Goal: Transaction & Acquisition: Purchase product/service

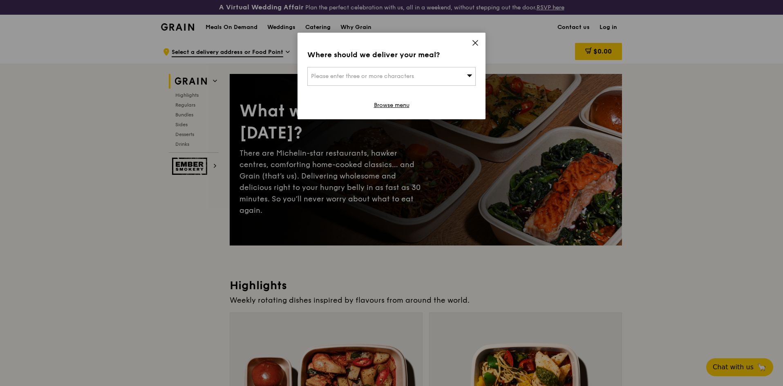
click at [461, 73] on div "Please enter three or more characters" at bounding box center [391, 76] width 168 height 19
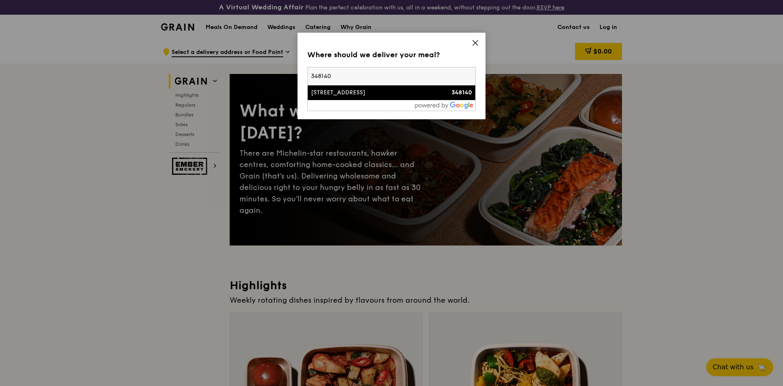
type input "348140"
click at [404, 92] on div "[STREET_ADDRESS]" at bounding box center [371, 93] width 121 height 8
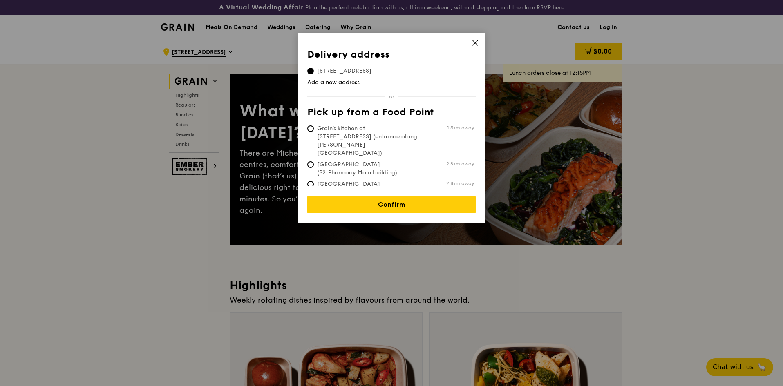
click at [395, 180] on span "[GEOGRAPHIC_DATA] (Level 1 [PERSON_NAME] block drop-off point)" at bounding box center [368, 192] width 122 height 25
click at [314, 181] on input "[GEOGRAPHIC_DATA] (Level 1 [PERSON_NAME] block drop-off point) 2.8km away" at bounding box center [310, 184] width 7 height 7
radio input "true"
click at [331, 180] on span "[GEOGRAPHIC_DATA] (Level 1 [PERSON_NAME] block drop-off point)" at bounding box center [368, 192] width 122 height 25
click at [314, 181] on input "[GEOGRAPHIC_DATA] (Level 1 [PERSON_NAME] block drop-off point) 2.8km away" at bounding box center [310, 184] width 7 height 7
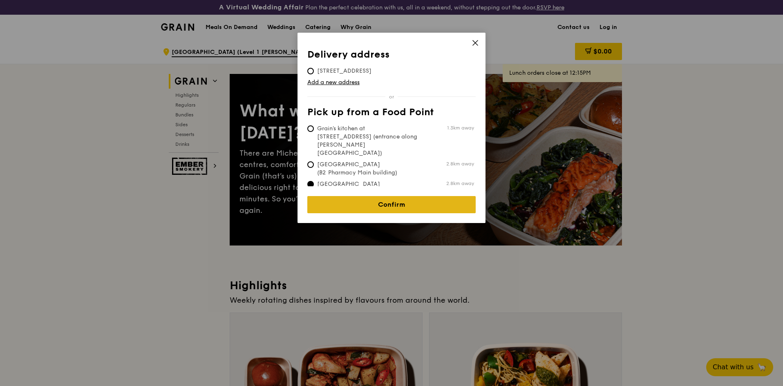
click at [378, 198] on link "Confirm" at bounding box center [391, 204] width 168 height 17
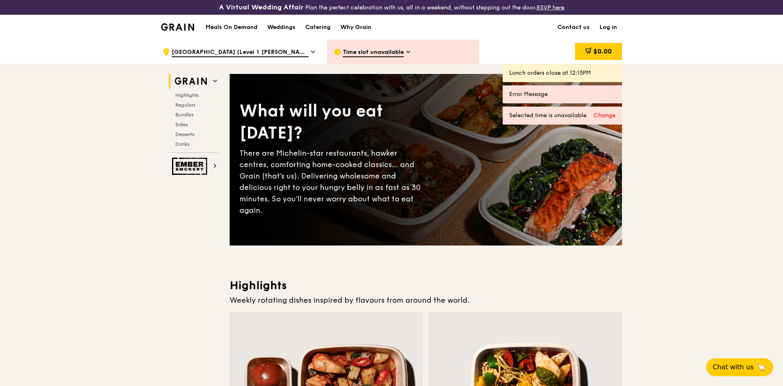
click at [610, 118] on div "Change" at bounding box center [605, 116] width 22 height 8
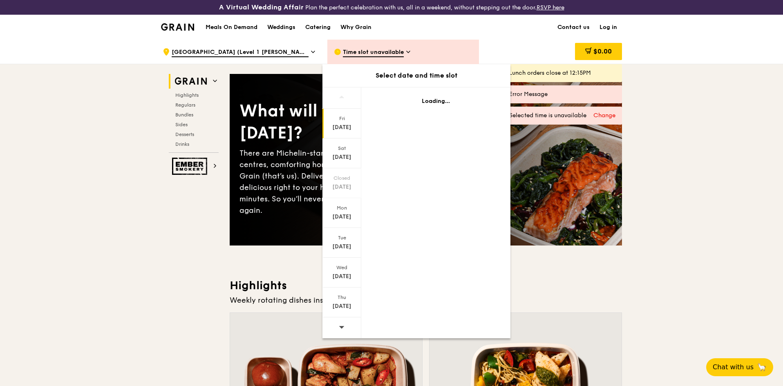
click at [348, 133] on div "[DATE]" at bounding box center [342, 124] width 39 height 30
click at [346, 126] on div "[DATE]" at bounding box center [342, 127] width 36 height 8
click at [355, 135] on div "[DATE]" at bounding box center [342, 124] width 39 height 30
click at [346, 121] on div "Fri" at bounding box center [342, 118] width 36 height 7
click at [349, 152] on div "[DATE]" at bounding box center [342, 154] width 39 height 30
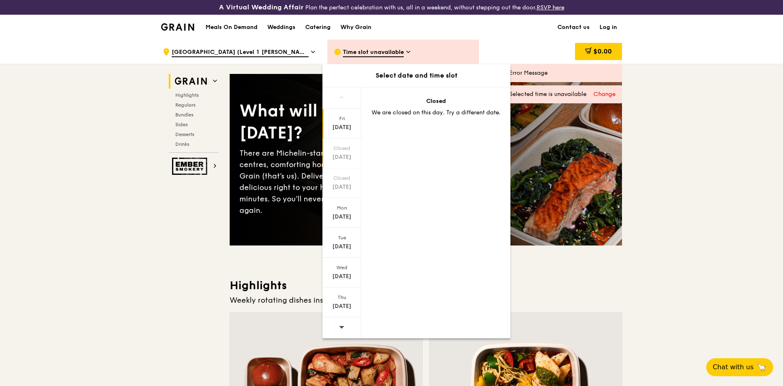
click at [350, 119] on div "Fri" at bounding box center [342, 118] width 36 height 7
click at [340, 124] on div "[DATE]" at bounding box center [342, 127] width 36 height 8
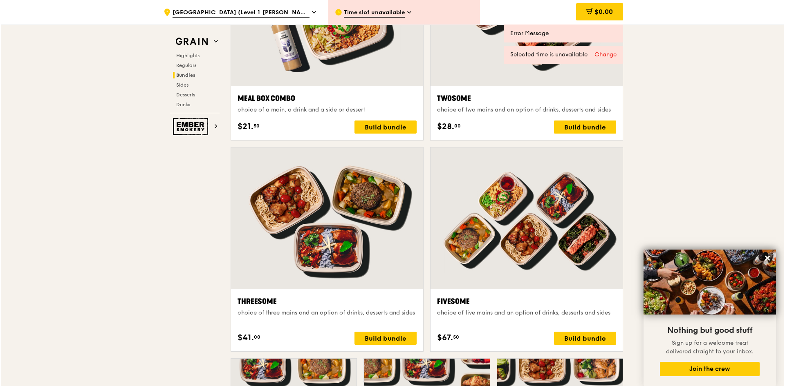
scroll to position [1351, 0]
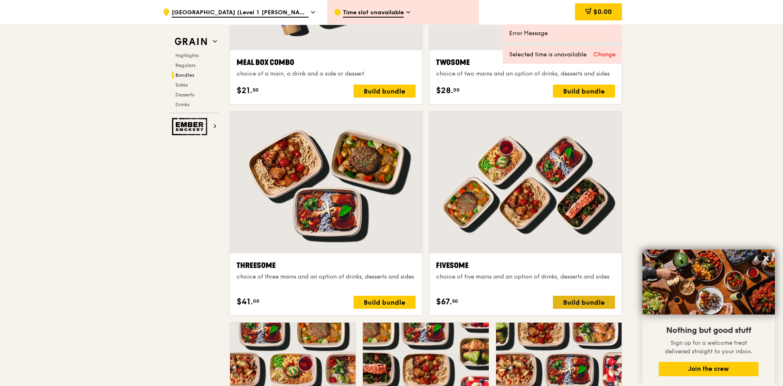
click at [564, 304] on div "Build bundle" at bounding box center [584, 302] width 62 height 13
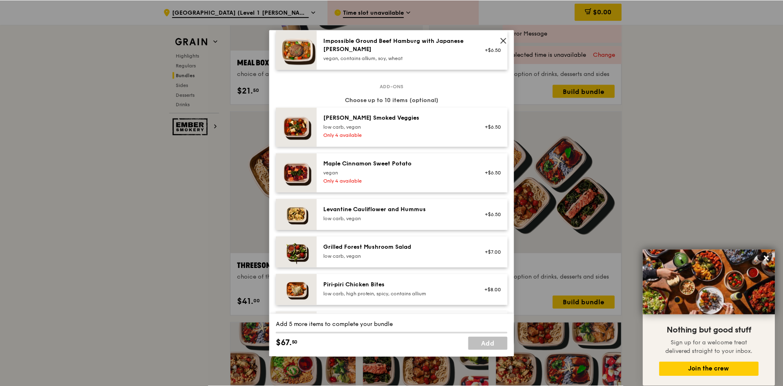
scroll to position [405, 0]
click at [502, 38] on icon at bounding box center [504, 40] width 7 height 7
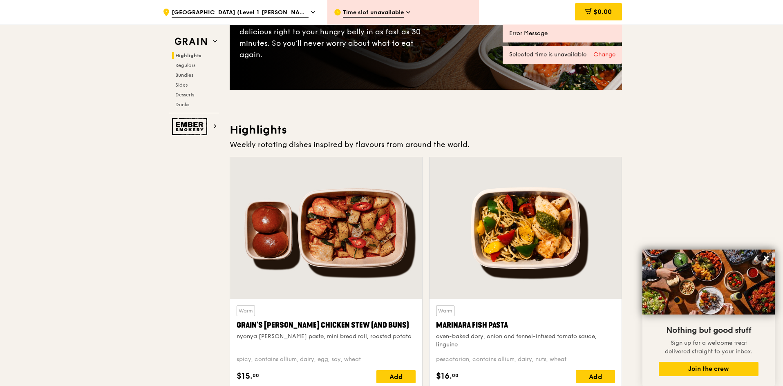
scroll to position [0, 0]
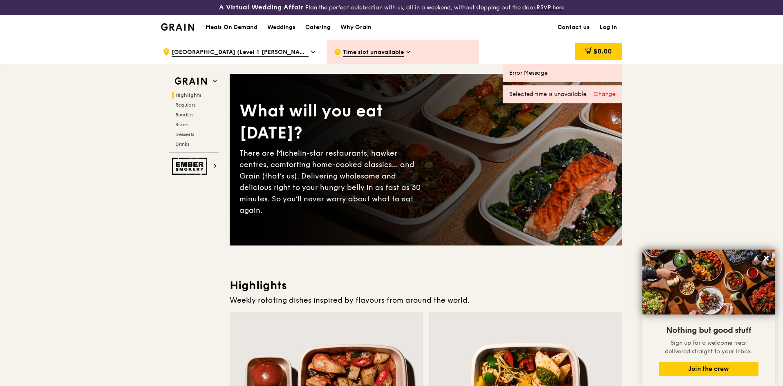
click at [300, 53] on span "[GEOGRAPHIC_DATA] (Level 1 [PERSON_NAME] block drop-off point)" at bounding box center [240, 52] width 137 height 9
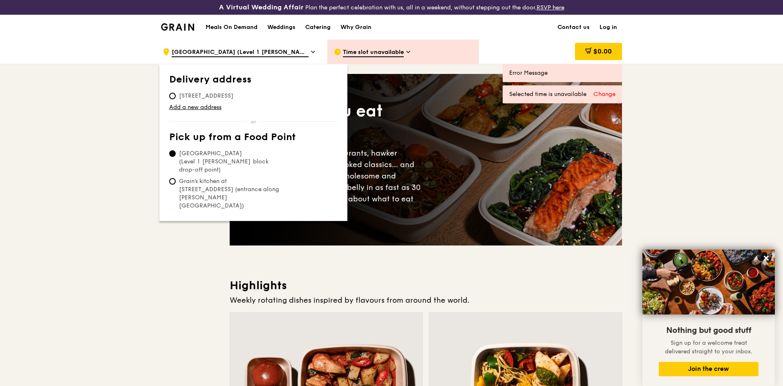
click at [182, 99] on span "[STREET_ADDRESS]" at bounding box center [206, 96] width 74 height 8
click at [176, 99] on input "[STREET_ADDRESS]" at bounding box center [172, 96] width 7 height 7
radio input "true"
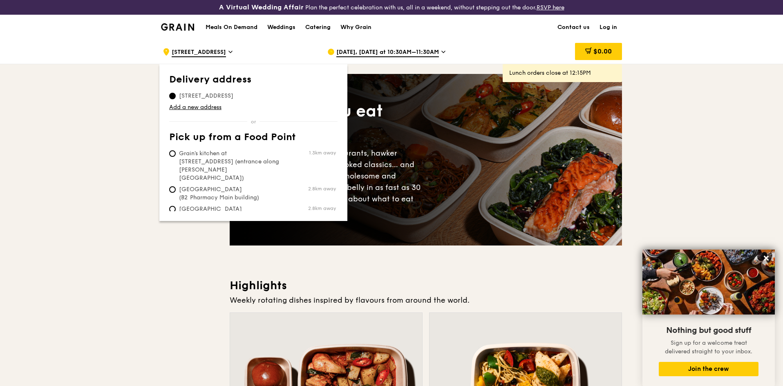
click at [227, 156] on span "Grain's kitchen at [STREET_ADDRESS] (entrance along [PERSON_NAME][GEOGRAPHIC_DA…" at bounding box center [230, 166] width 122 height 33
click at [176, 156] on input "Grain's kitchen at [STREET_ADDRESS] (entrance along [PERSON_NAME][GEOGRAPHIC_DA…" at bounding box center [172, 153] width 7 height 7
radio input "true"
click at [435, 52] on span "[DATE], [DATE] at 10:30AM–11:30AM" at bounding box center [387, 52] width 103 height 9
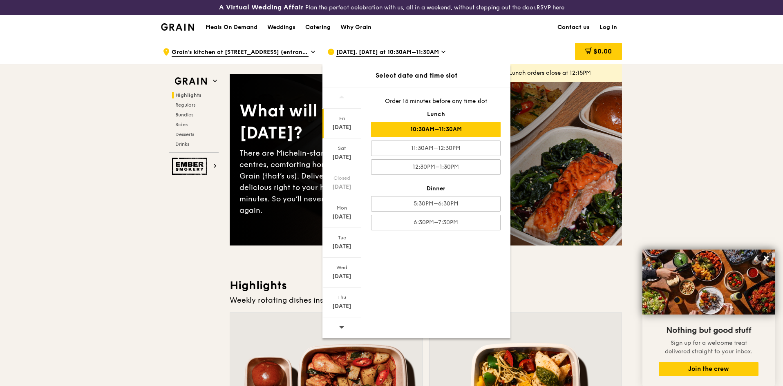
click at [354, 132] on div "[DATE]" at bounding box center [342, 124] width 39 height 30
click at [337, 129] on div "[DATE]" at bounding box center [342, 127] width 36 height 8
click at [433, 208] on div "5:30PM–6:30PM" at bounding box center [436, 204] width 130 height 16
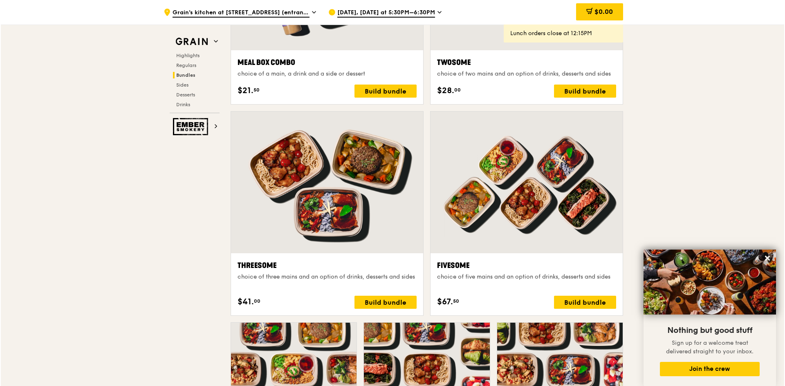
scroll to position [1355, 0]
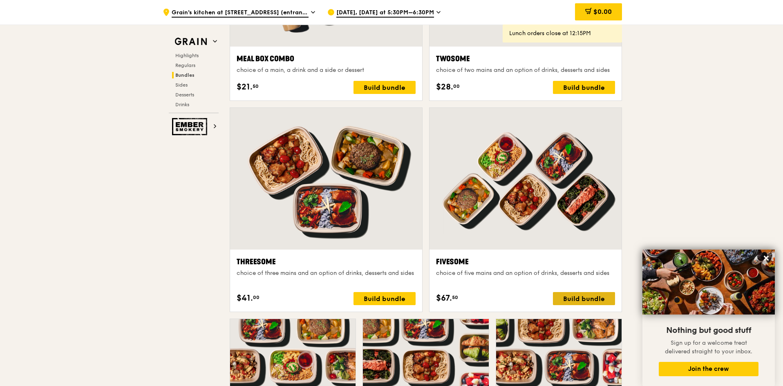
click at [584, 296] on div "Build bundle" at bounding box center [584, 298] width 62 height 13
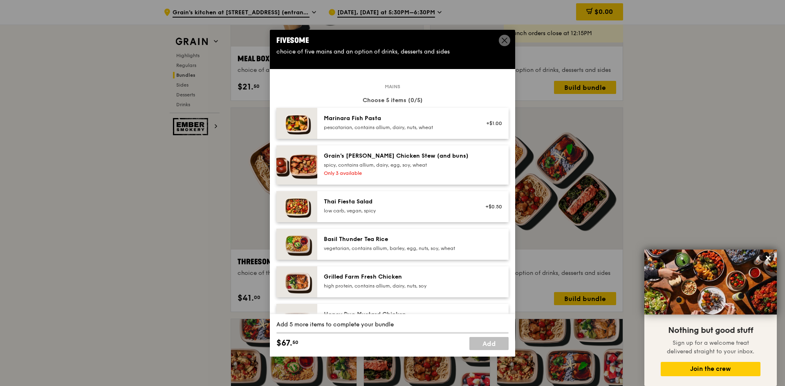
scroll to position [0, 0]
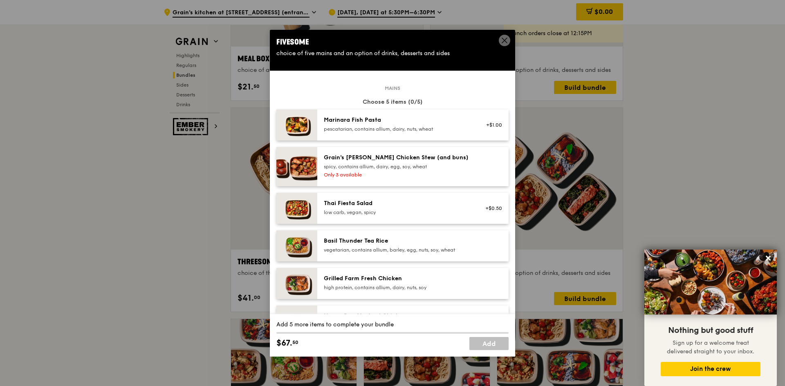
click at [314, 281] on img at bounding box center [296, 283] width 41 height 31
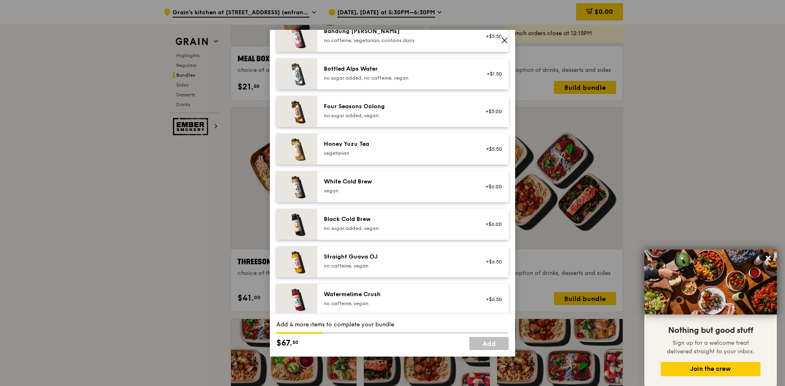
scroll to position [970, 0]
drag, startPoint x: 513, startPoint y: 291, endPoint x: 487, endPoint y: 211, distance: 84.3
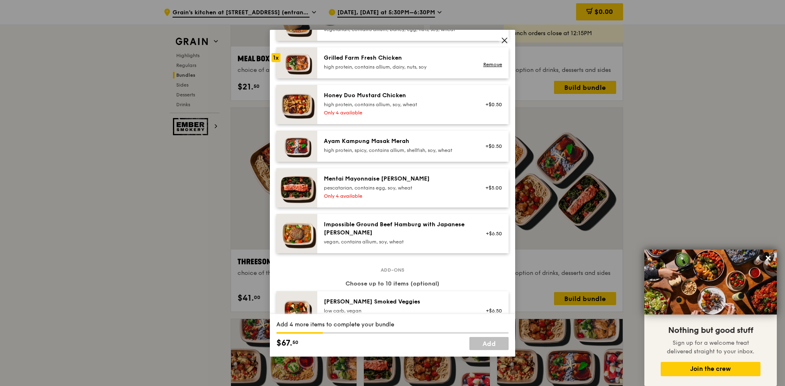
scroll to position [66, 0]
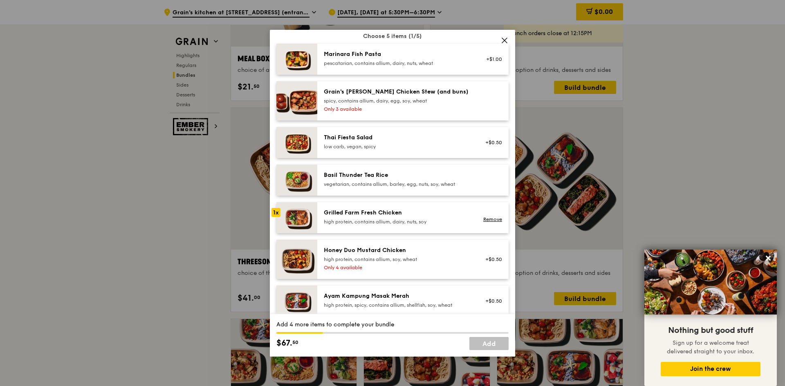
click at [448, 191] on div "Basil Thunder Tea Rice vegetarian, contains allium, barley, egg, nuts, soy, whe…" at bounding box center [412, 180] width 191 height 31
click at [458, 59] on div "Marinara Fish Pasta pescatarian, contains allium, dairy, nuts, wheat" at bounding box center [397, 58] width 147 height 16
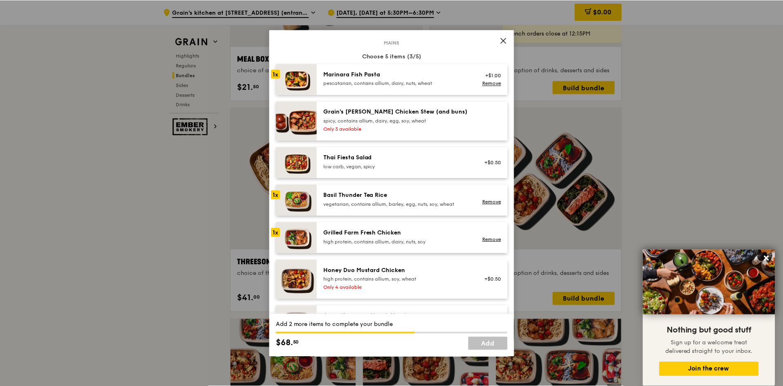
scroll to position [45, 0]
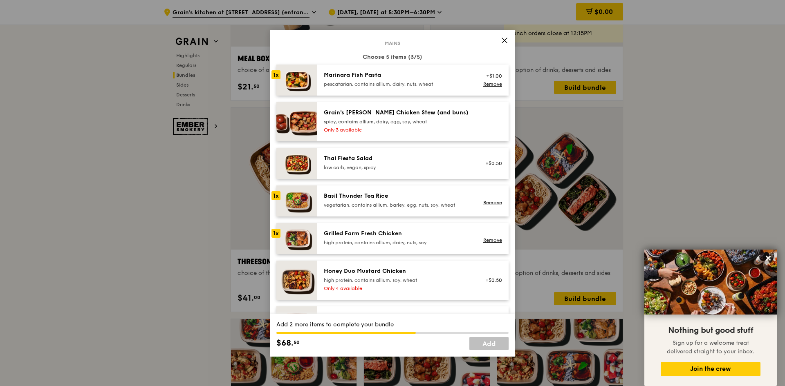
click at [502, 43] on icon at bounding box center [504, 40] width 5 height 5
